Goal: Task Accomplishment & Management: Manage account settings

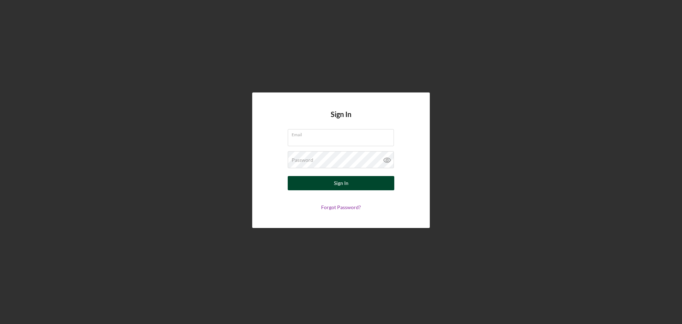
type input "[EMAIL_ADDRESS][DOMAIN_NAME]"
click at [334, 181] on div "Sign In" at bounding box center [341, 183] width 15 height 14
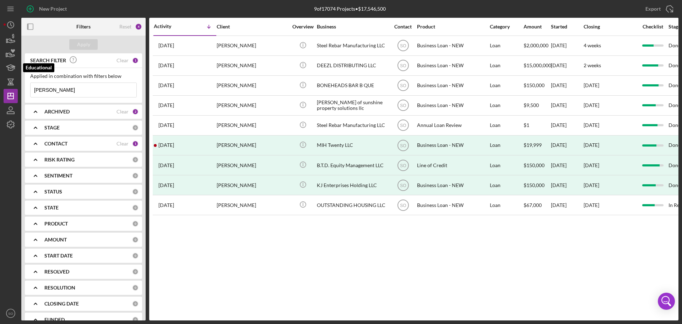
click at [12, 43] on icon "button" at bounding box center [11, 39] width 18 height 18
click at [10, 41] on icon "button" at bounding box center [10, 41] width 7 height 4
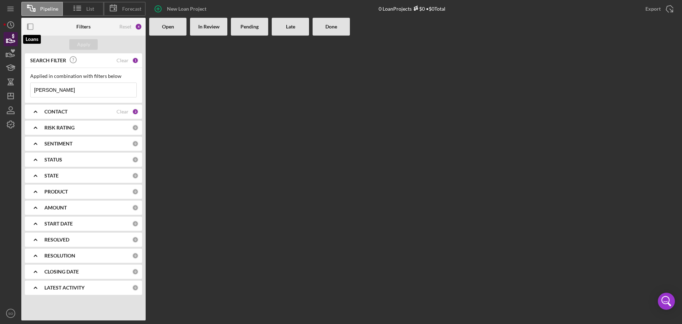
click at [10, 40] on icon "button" at bounding box center [11, 39] width 18 height 18
drag, startPoint x: 53, startPoint y: 89, endPoint x: 29, endPoint y: 90, distance: 23.8
click at [29, 90] on div "Applied in combination with filters below [PERSON_NAME] Icon/Menu Close" at bounding box center [83, 85] width 117 height 35
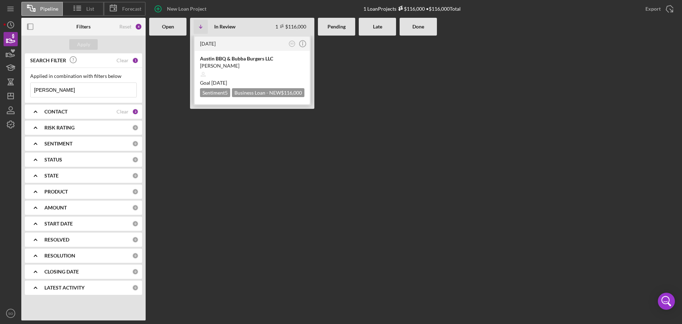
type input "[PERSON_NAME]"
click at [272, 76] on div at bounding box center [252, 75] width 104 height 14
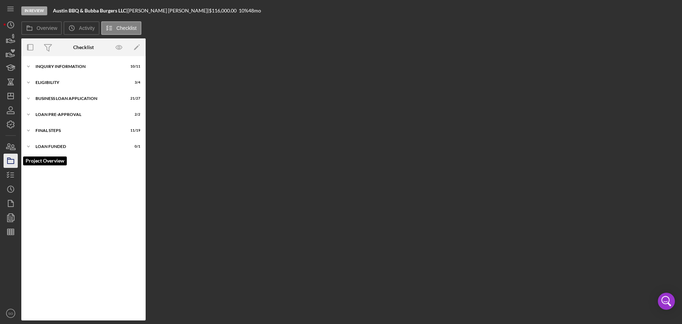
click at [10, 163] on icon "button" at bounding box center [11, 161] width 18 height 18
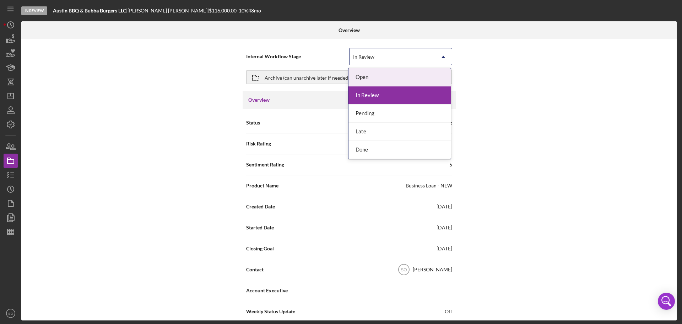
click at [443, 57] on use at bounding box center [444, 57] width 4 height 2
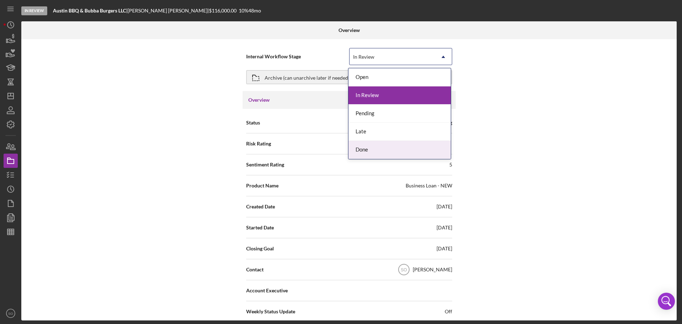
click at [376, 154] on div "Done" at bounding box center [400, 150] width 102 height 18
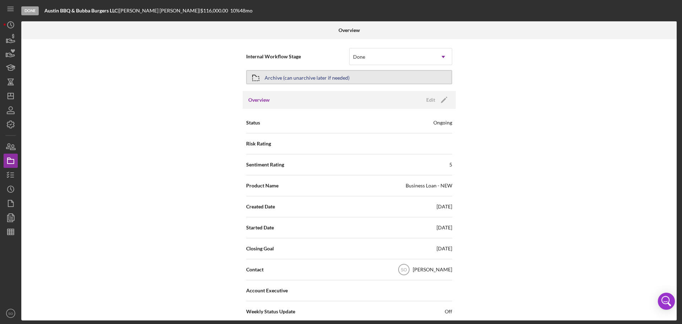
click at [403, 78] on button "Archive (can unarchive later if needed)" at bounding box center [349, 77] width 206 height 14
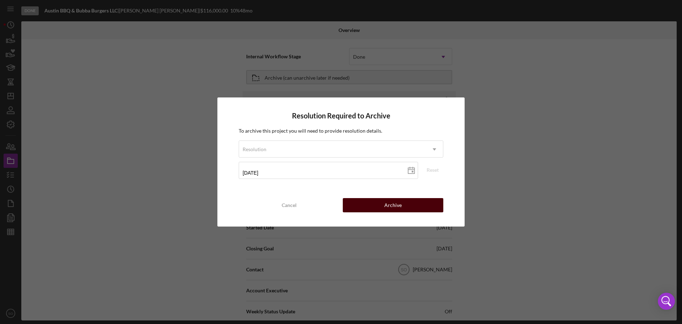
click at [398, 208] on div "Archive" at bounding box center [393, 205] width 17 height 14
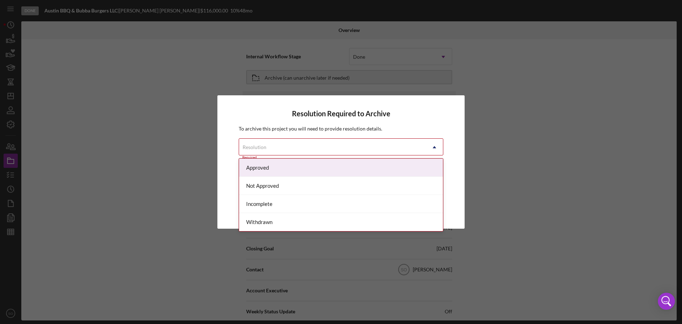
click at [434, 147] on use at bounding box center [435, 147] width 4 height 2
click at [310, 167] on div "Approved" at bounding box center [341, 167] width 204 height 18
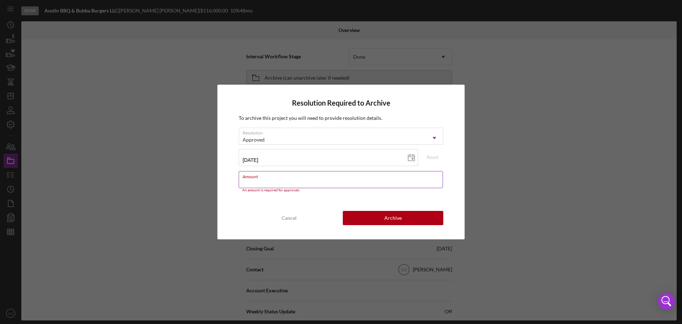
click at [285, 183] on input "Amount" at bounding box center [341, 179] width 204 height 17
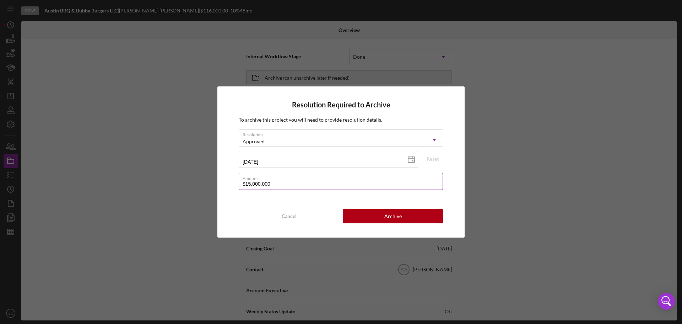
drag, startPoint x: 276, startPoint y: 184, endPoint x: 290, endPoint y: 181, distance: 14.3
click at [221, 184] on div "Resolution Required to Archive To archive this project you will need to provide…" at bounding box center [340, 161] width 247 height 151
type input "$0"
click at [407, 213] on button "Archive" at bounding box center [393, 216] width 101 height 14
